Goal: Find specific page/section: Find specific page/section

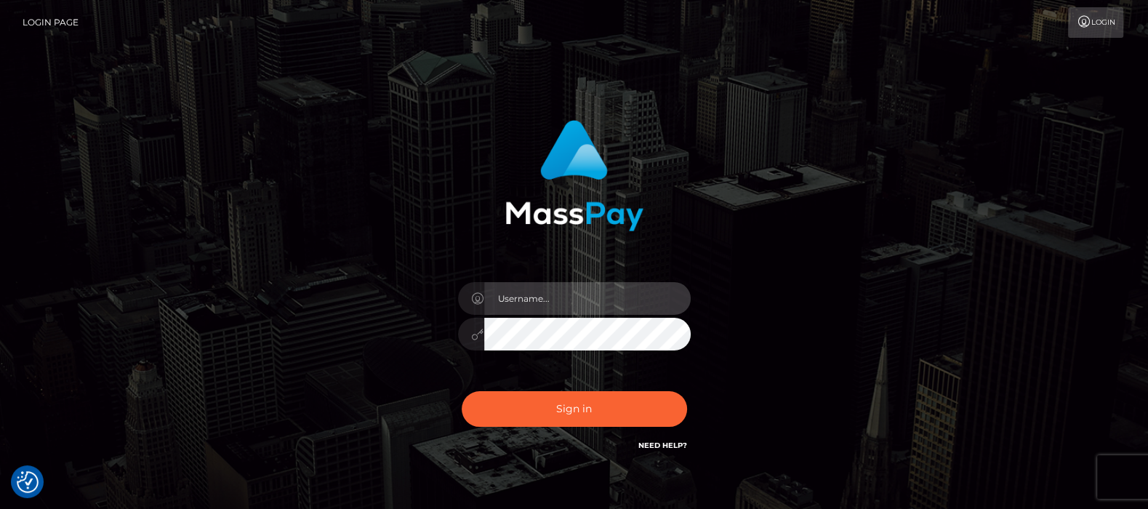
drag, startPoint x: 551, startPoint y: 293, endPoint x: 556, endPoint y: 302, distance: 10.1
click at [551, 293] on input "text" at bounding box center [587, 298] width 206 height 33
type input "[DOMAIN_NAME]"
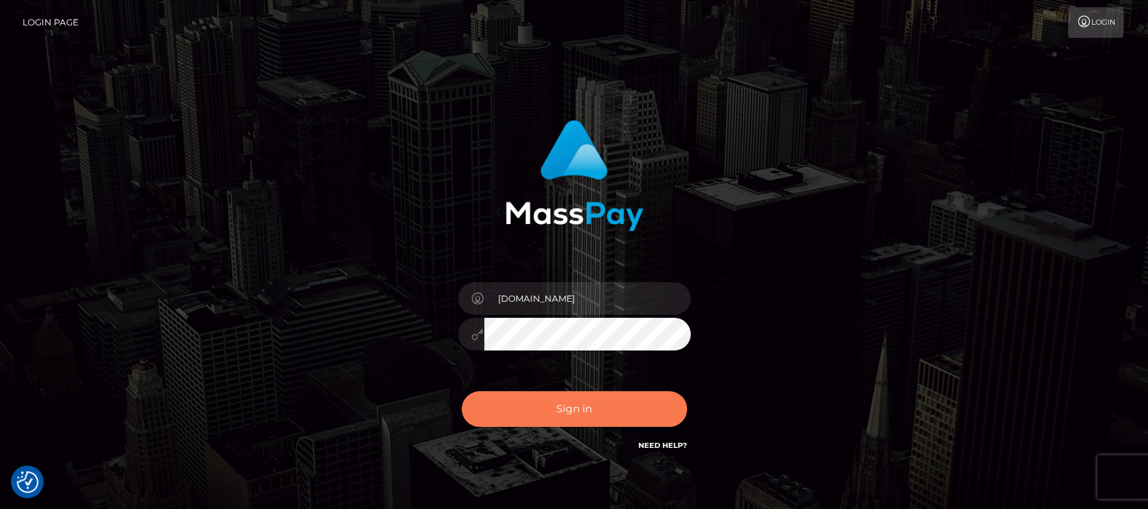
click at [571, 406] on button "Sign in" at bounding box center [574, 409] width 225 height 36
type input "[DOMAIN_NAME]"
click at [555, 404] on button "Sign in" at bounding box center [574, 409] width 225 height 36
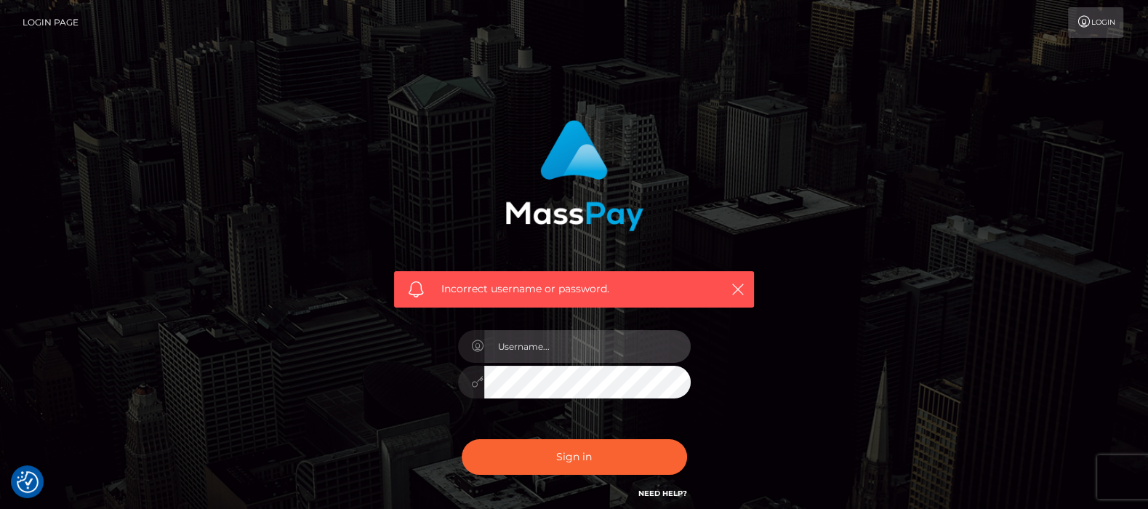
click at [575, 331] on input "text" at bounding box center [587, 346] width 206 height 33
type input "df.es"
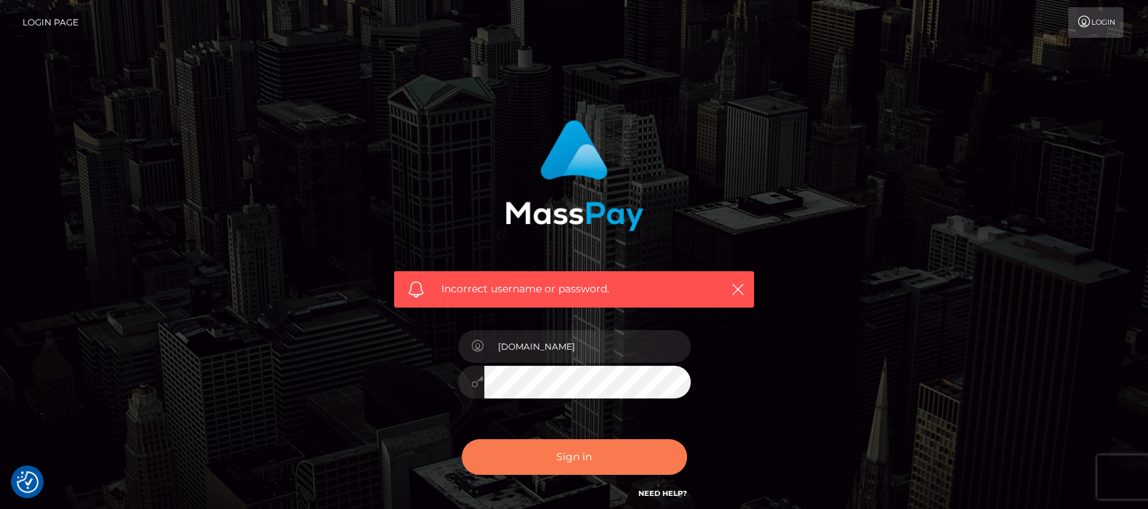
click at [564, 449] on button "Sign in" at bounding box center [574, 457] width 225 height 36
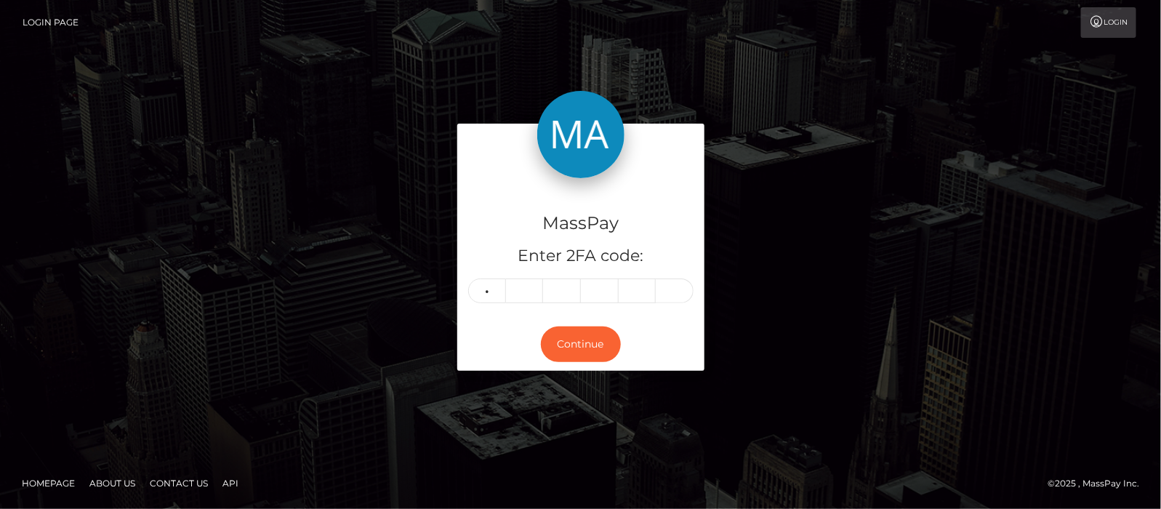
type input "2"
type input "4"
type input "9"
type input "7"
type input "4"
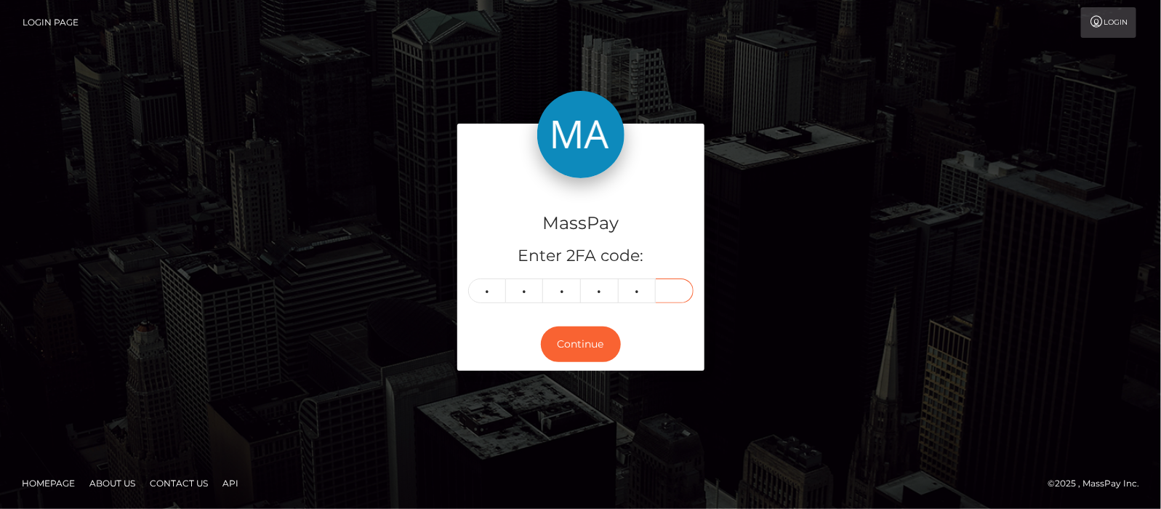
type input "6"
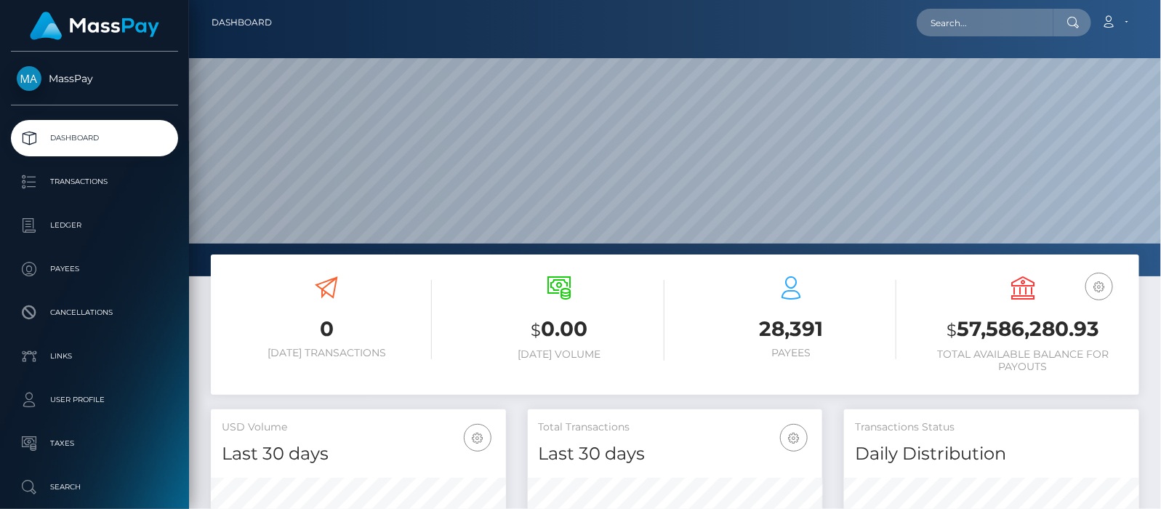
scroll to position [257, 295]
click at [1002, 25] on input "text" at bounding box center [985, 23] width 137 height 28
paste input "brookelaurenhaigh@gmail.com"
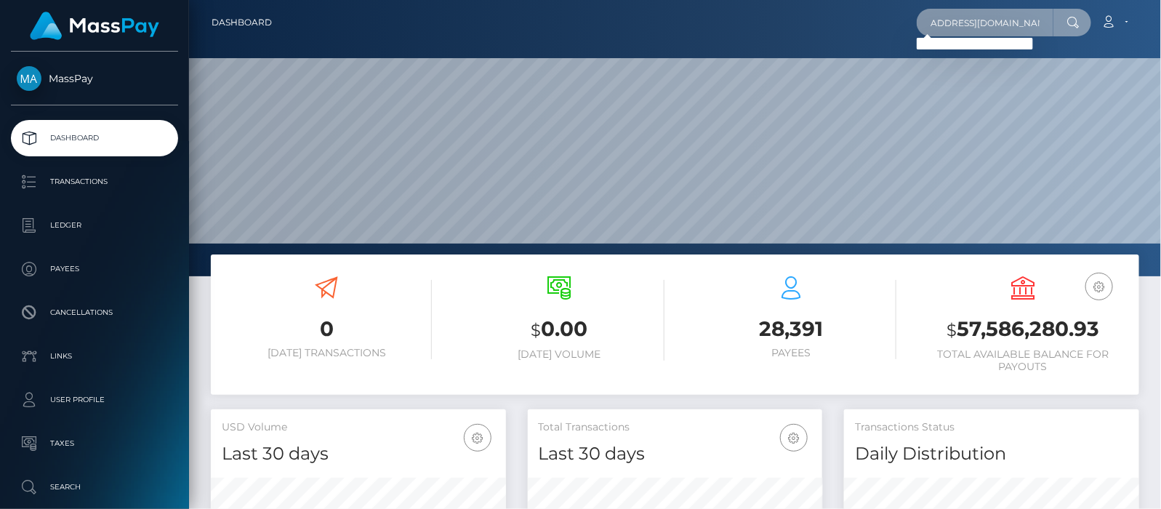
scroll to position [0, 0]
drag, startPoint x: 1044, startPoint y: 20, endPoint x: 757, endPoint y: 28, distance: 287.2
click at [757, 28] on div "brookelaurenhaigh@gmail.com Loading... Loading... Account Edit Profile" at bounding box center [711, 22] width 855 height 31
type input "brookelaurenhaigh@gmail.com"
click at [757, 28] on div "brookelaurenhaigh@gmail.com Loading... Loading... Account Edit Profile" at bounding box center [711, 22] width 855 height 31
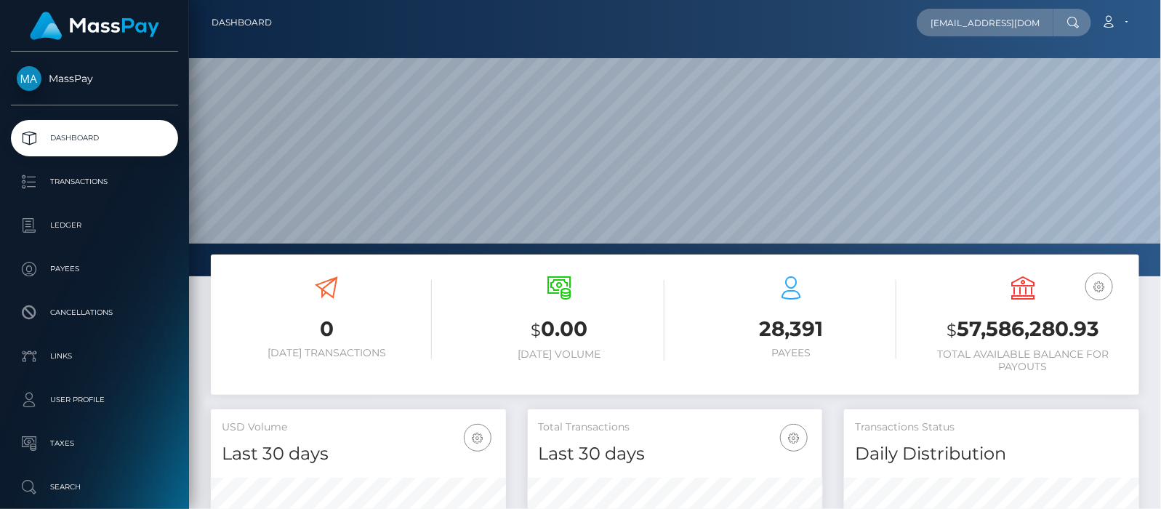
click at [918, 32] on div "brookelaurenhaigh@gmail.com Loading... Loading... Account Edit Profile" at bounding box center [711, 22] width 855 height 31
click at [949, 29] on input "brookelaurenhaigh@gmail.com" at bounding box center [985, 23] width 137 height 28
drag, startPoint x: 941, startPoint y: 25, endPoint x: 1088, endPoint y: 25, distance: 146.8
click at [1088, 25] on div "brookelaurenhaigh@gmail.com Loading... Loading..." at bounding box center [1004, 23] width 174 height 28
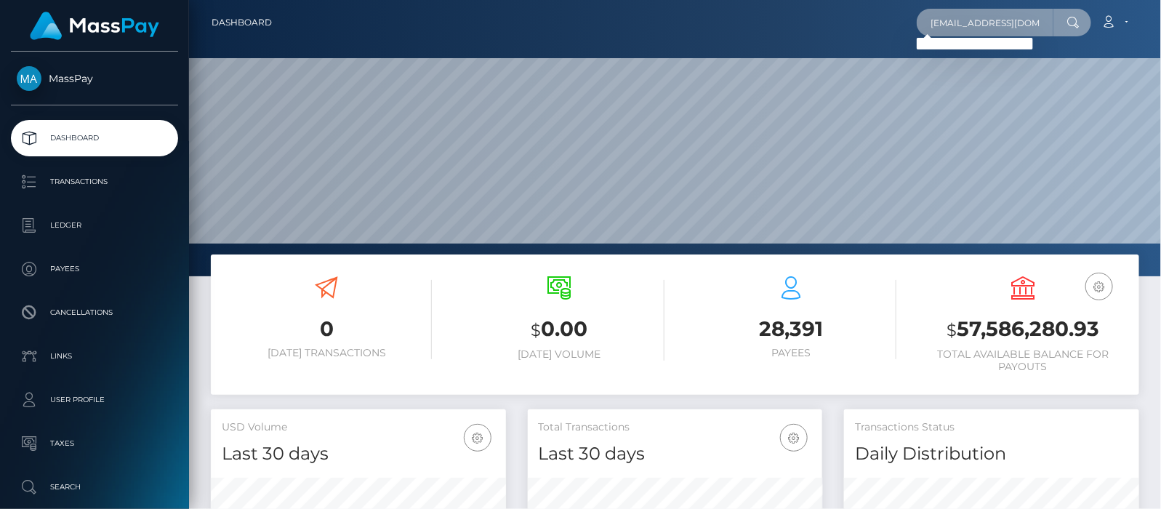
scroll to position [115, 0]
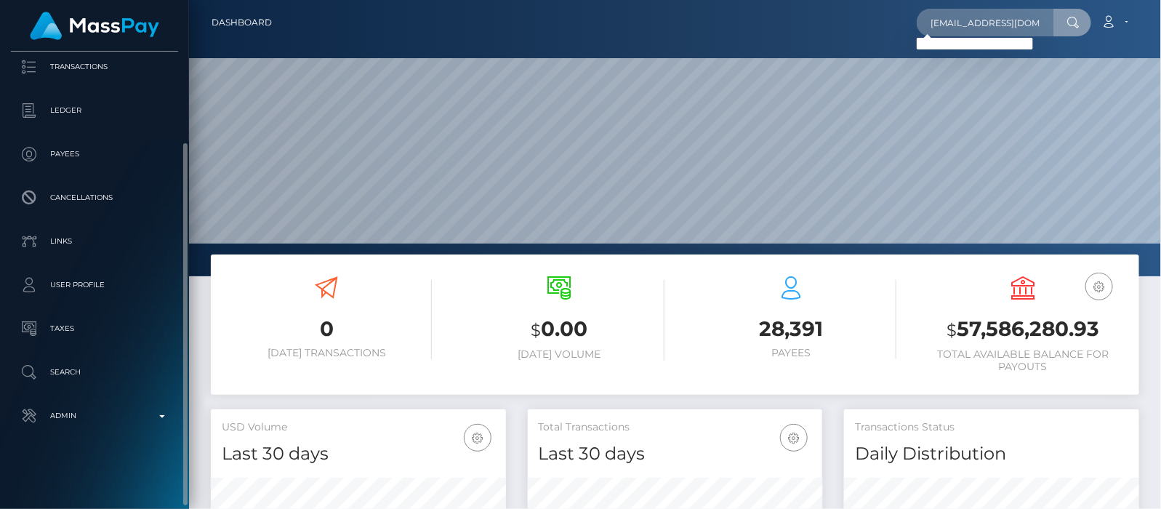
click at [68, 373] on p "Search" at bounding box center [95, 372] width 156 height 22
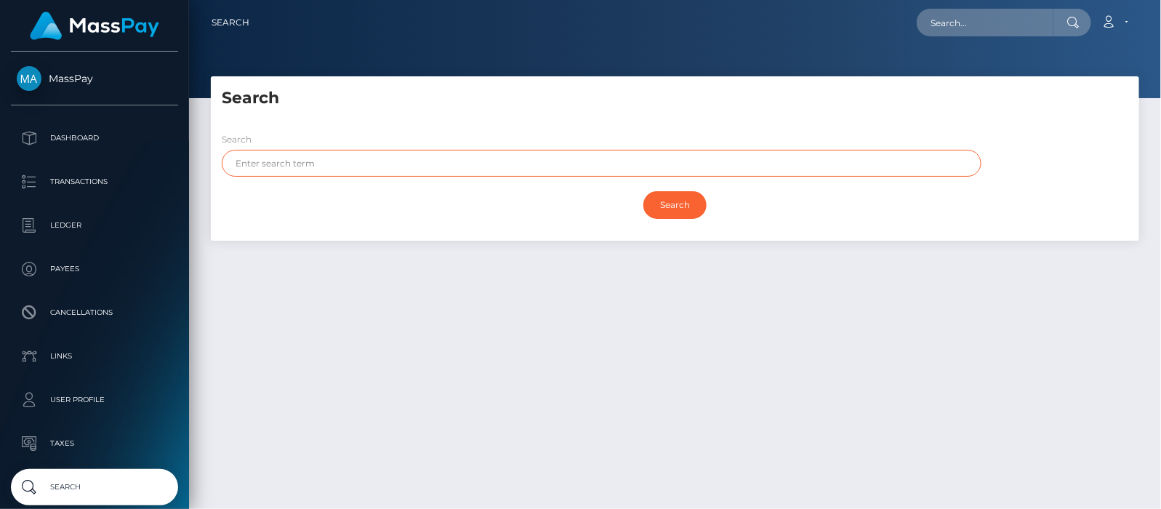
click at [373, 168] on input "text" at bounding box center [602, 163] width 760 height 27
paste input "[PERSON_NAME]"
drag, startPoint x: 361, startPoint y: 160, endPoint x: 271, endPoint y: 161, distance: 89.4
click at [271, 161] on input "brooke haigh" at bounding box center [602, 163] width 760 height 27
type input "brooke"
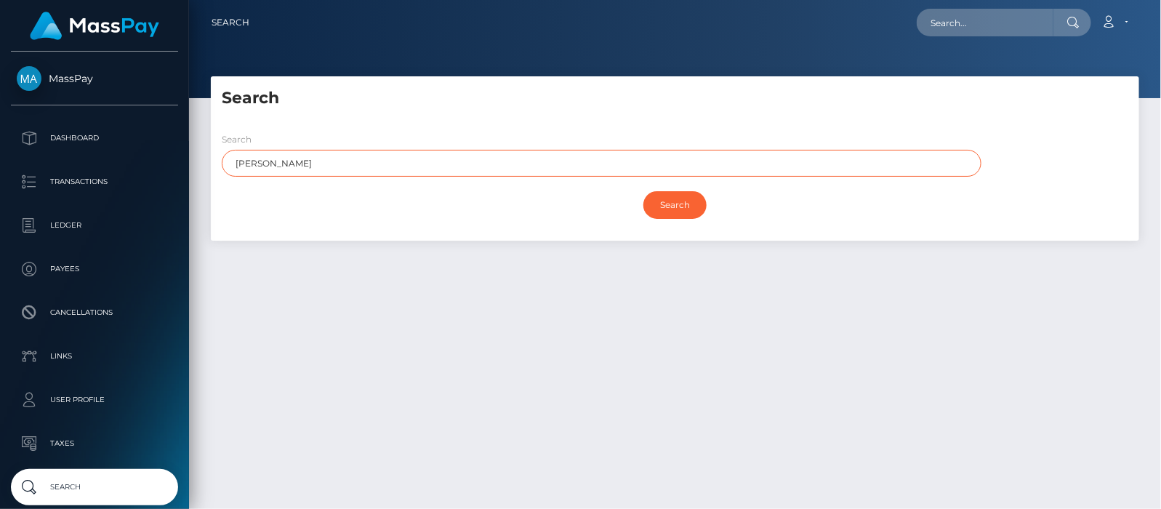
click at [643, 191] on input "Search" at bounding box center [674, 205] width 63 height 28
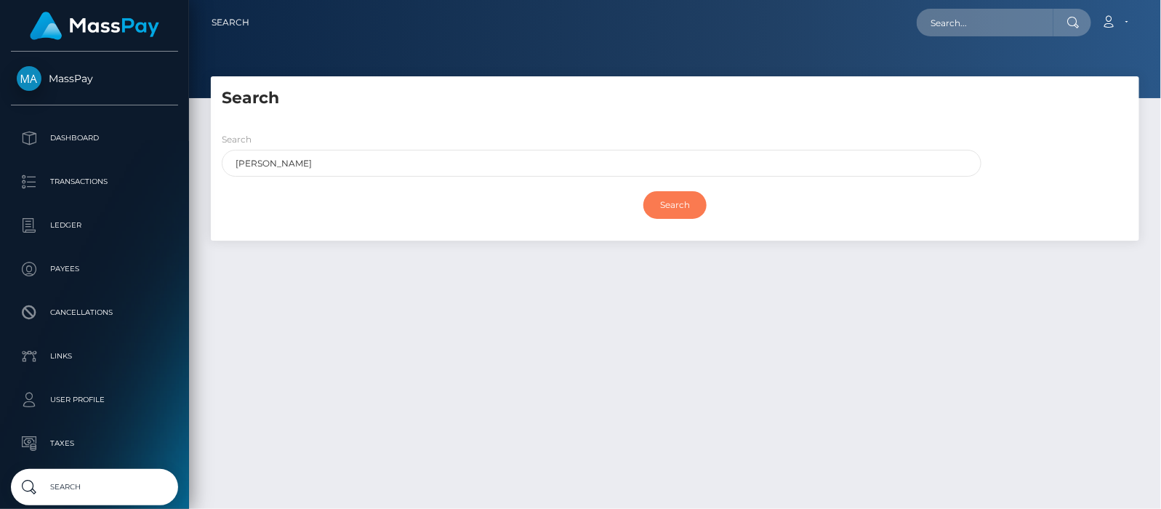
click at [663, 200] on input "Search" at bounding box center [674, 205] width 63 height 28
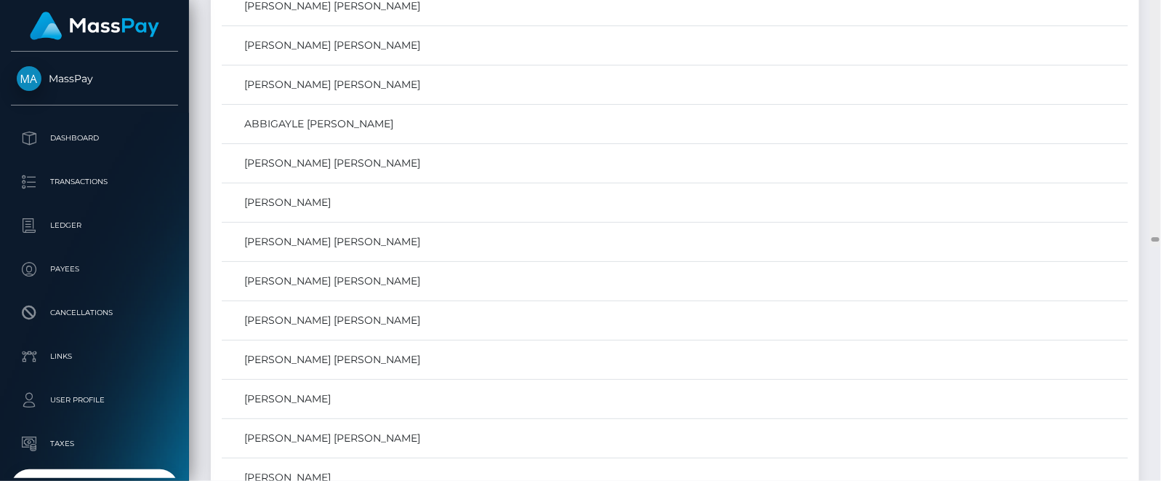
scroll to position [51530, 0]
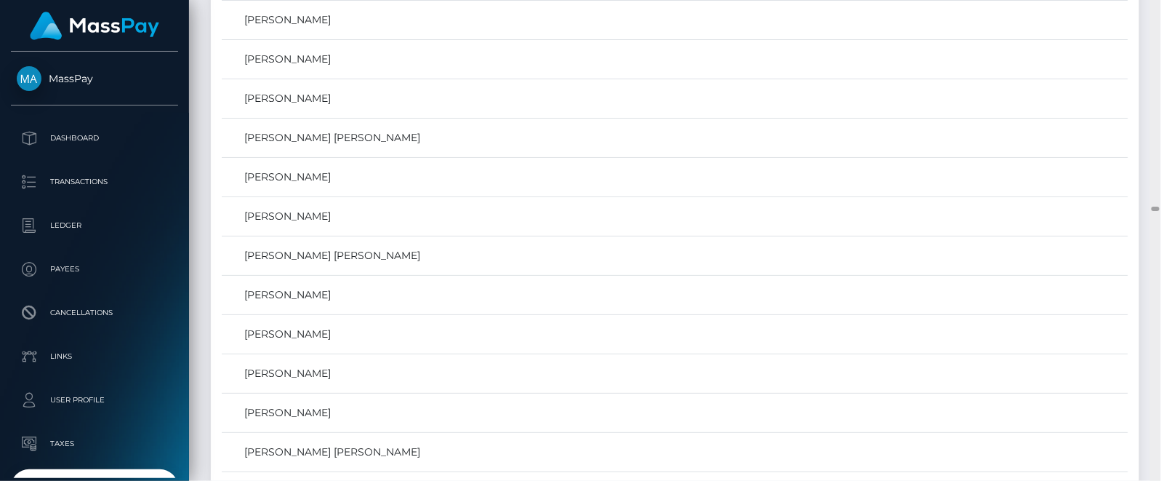
drag, startPoint x: 1154, startPoint y: 393, endPoint x: 1154, endPoint y: 207, distance: 186.1
click at [1154, 207] on div at bounding box center [1155, 208] width 8 height 4
click at [1155, 207] on div at bounding box center [1157, 208] width 4 height 4
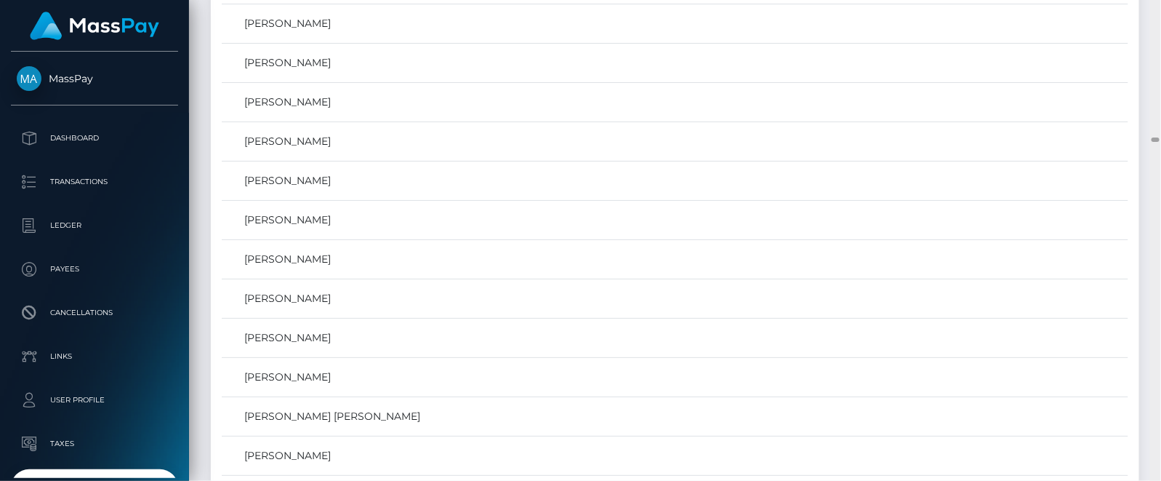
scroll to position [13686, 0]
drag, startPoint x: 1154, startPoint y: 207, endPoint x: 1149, endPoint y: 127, distance: 80.1
click at [1149, 127] on div "Search Loading... Loading..." at bounding box center [675, 240] width 972 height 481
drag, startPoint x: 1146, startPoint y: 127, endPoint x: 1138, endPoint y: 123, distance: 8.5
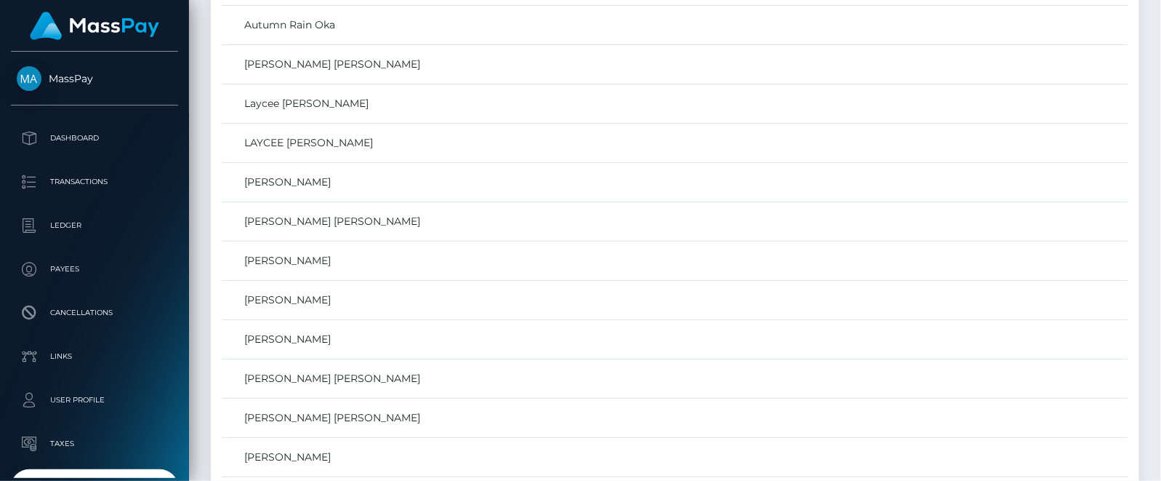
drag, startPoint x: 1138, startPoint y: 118, endPoint x: 1136, endPoint y: 110, distance: 8.8
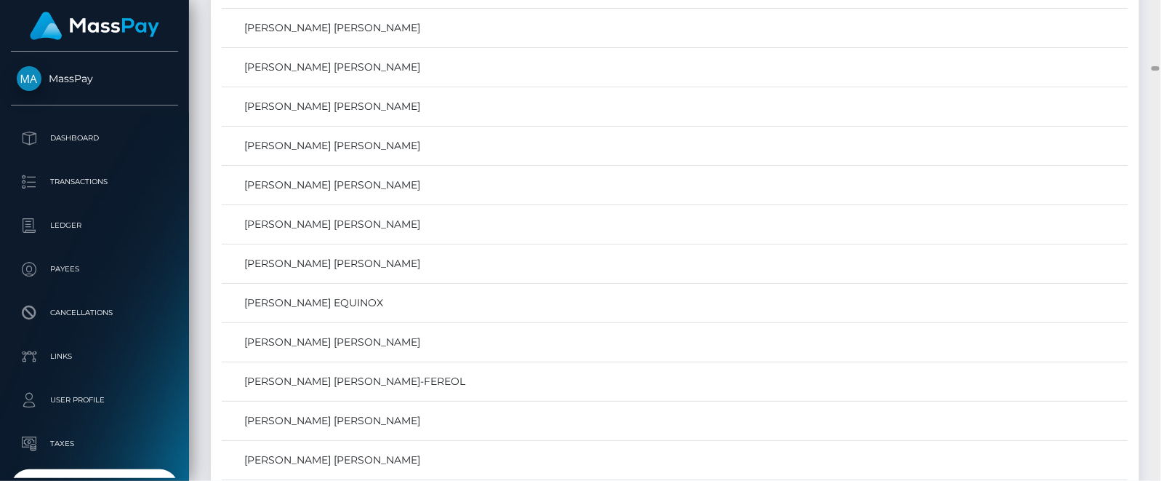
drag, startPoint x: 1156, startPoint y: 127, endPoint x: 1158, endPoint y: 67, distance: 60.4
click at [1158, 67] on div at bounding box center [1155, 68] width 8 height 4
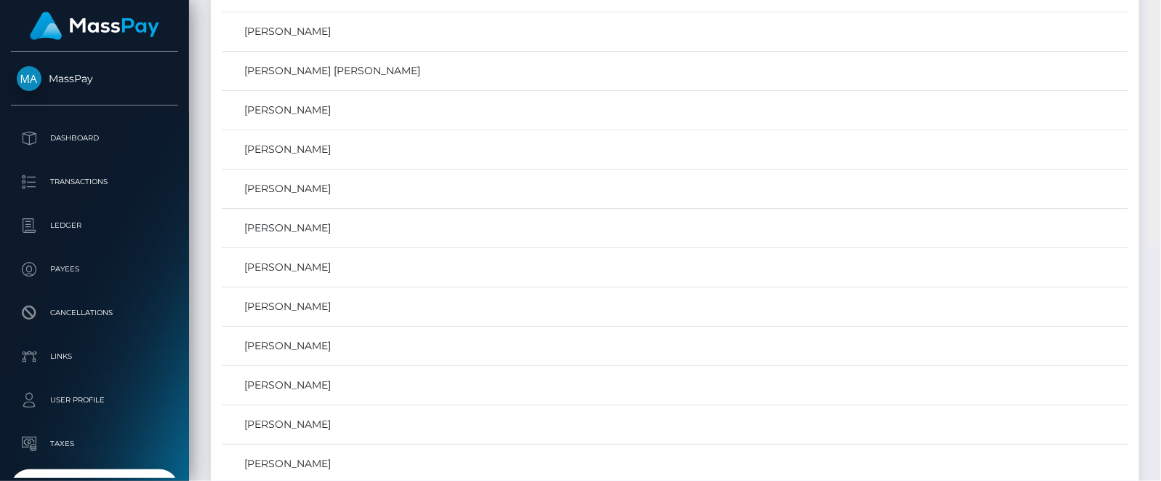
scroll to position [97, 0]
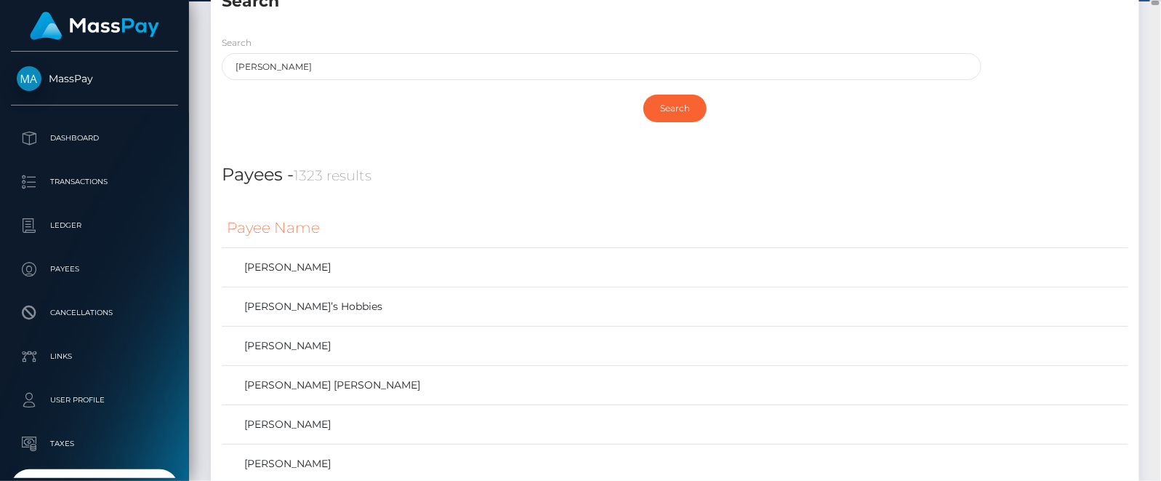
drag, startPoint x: 1158, startPoint y: 67, endPoint x: 1162, endPoint y: 1, distance: 65.5
click at [1160, 1] on html "MassPay Dashboard Transactions Ledger Payees Cancellations Links" at bounding box center [580, 240] width 1161 height 481
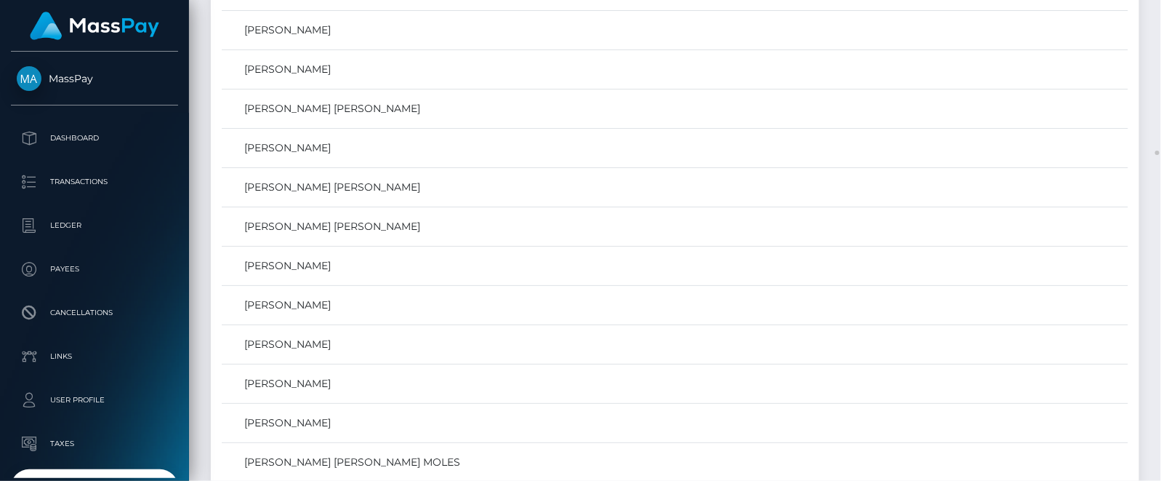
scroll to position [16362, 0]
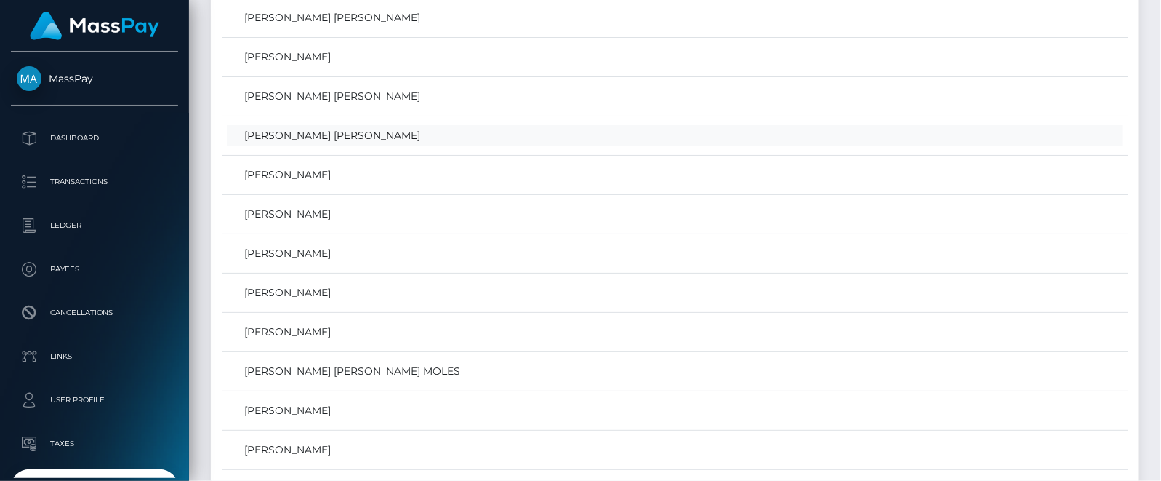
click at [377, 125] on link "BROOKE LAUREN CHRISTINE HAIGH" at bounding box center [675, 135] width 896 height 21
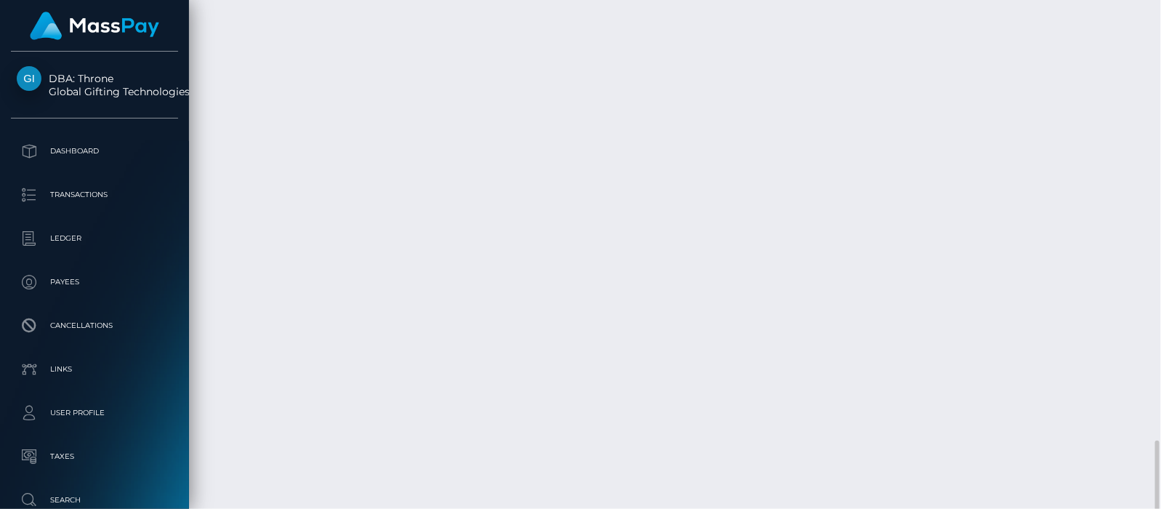
scroll to position [2915, 0]
